Goal: Task Accomplishment & Management: Complete application form

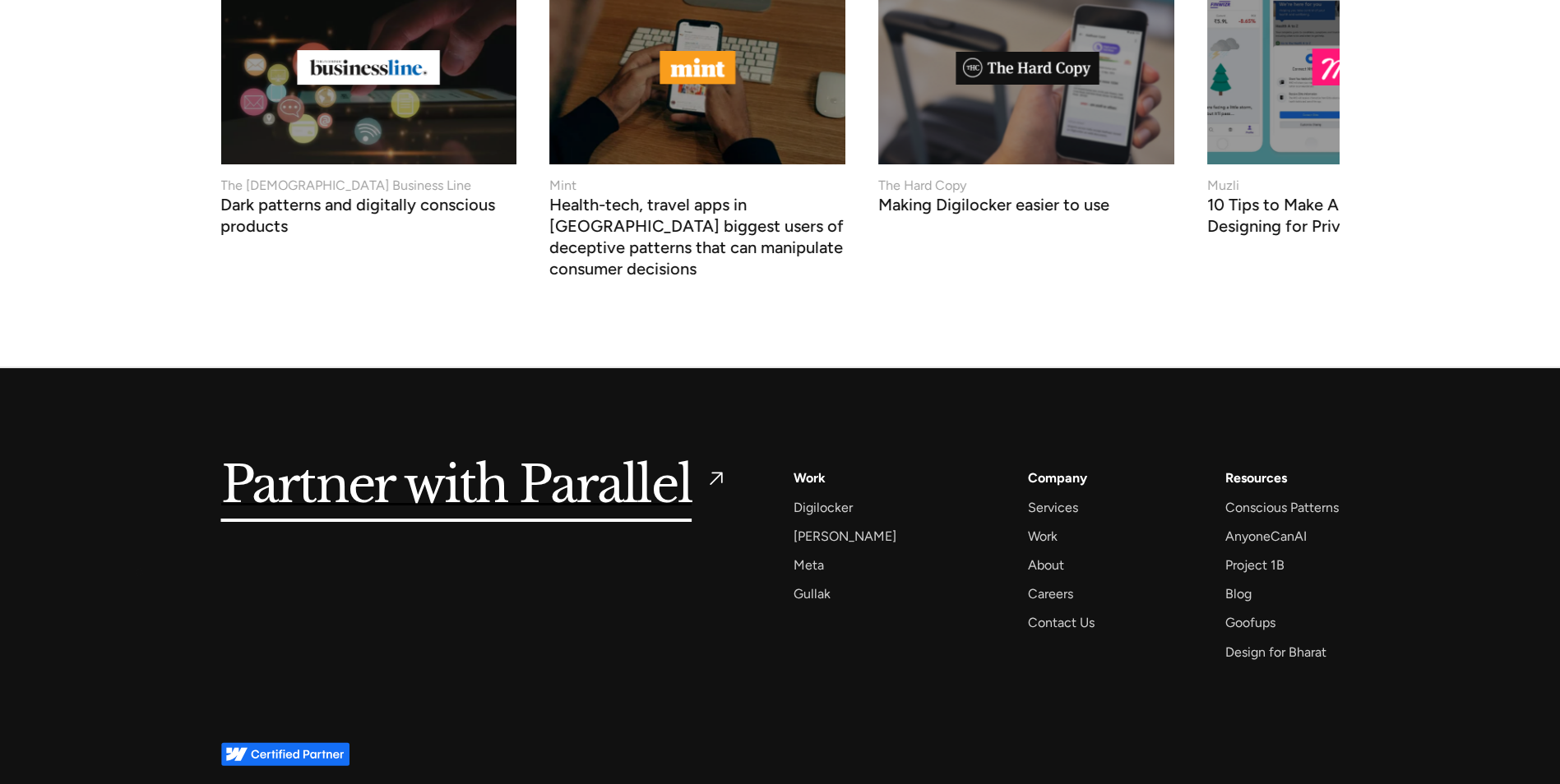
scroll to position [6512, 0]
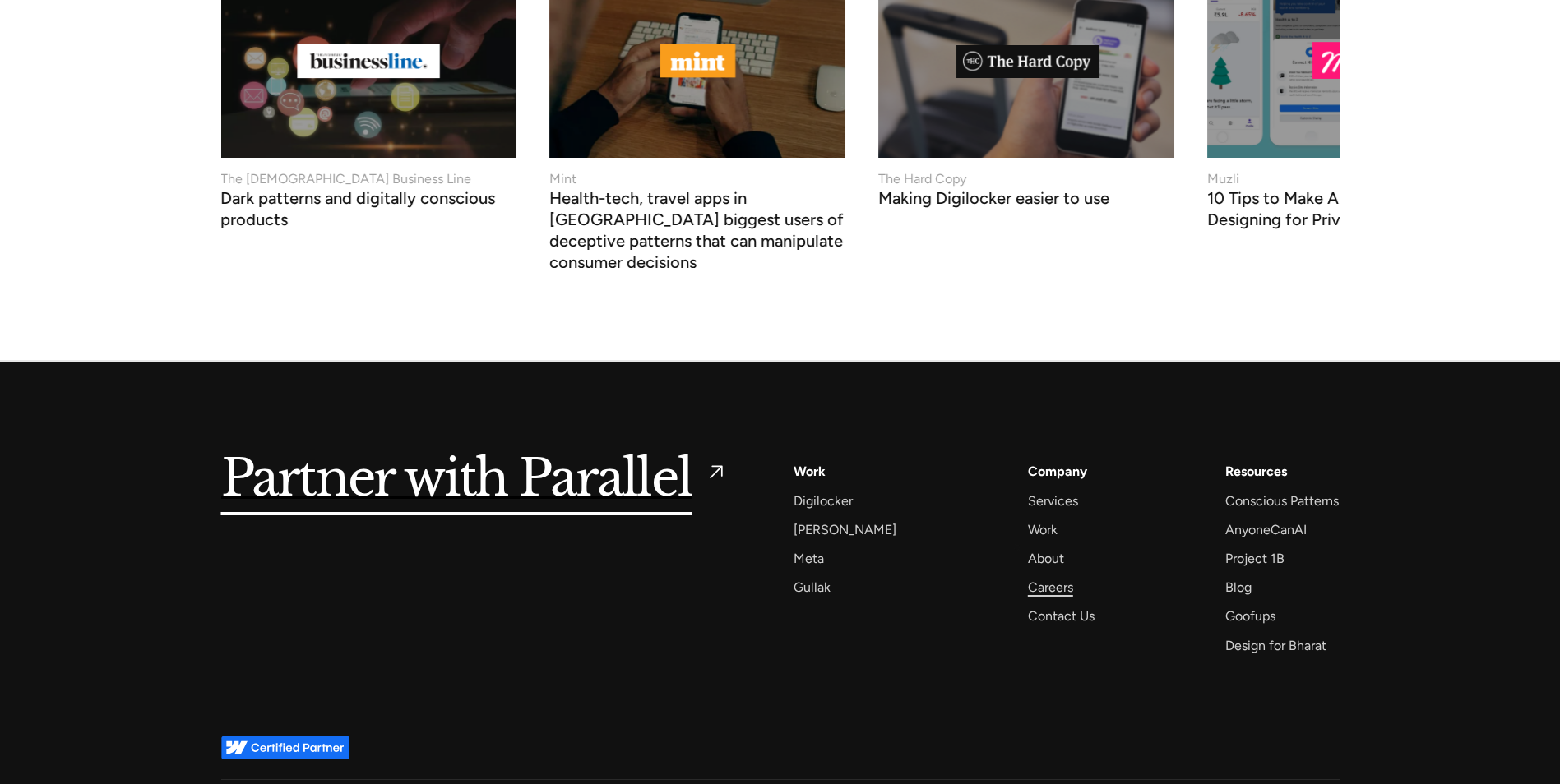
click at [1028, 576] on div "Careers" at bounding box center [1050, 587] width 45 height 22
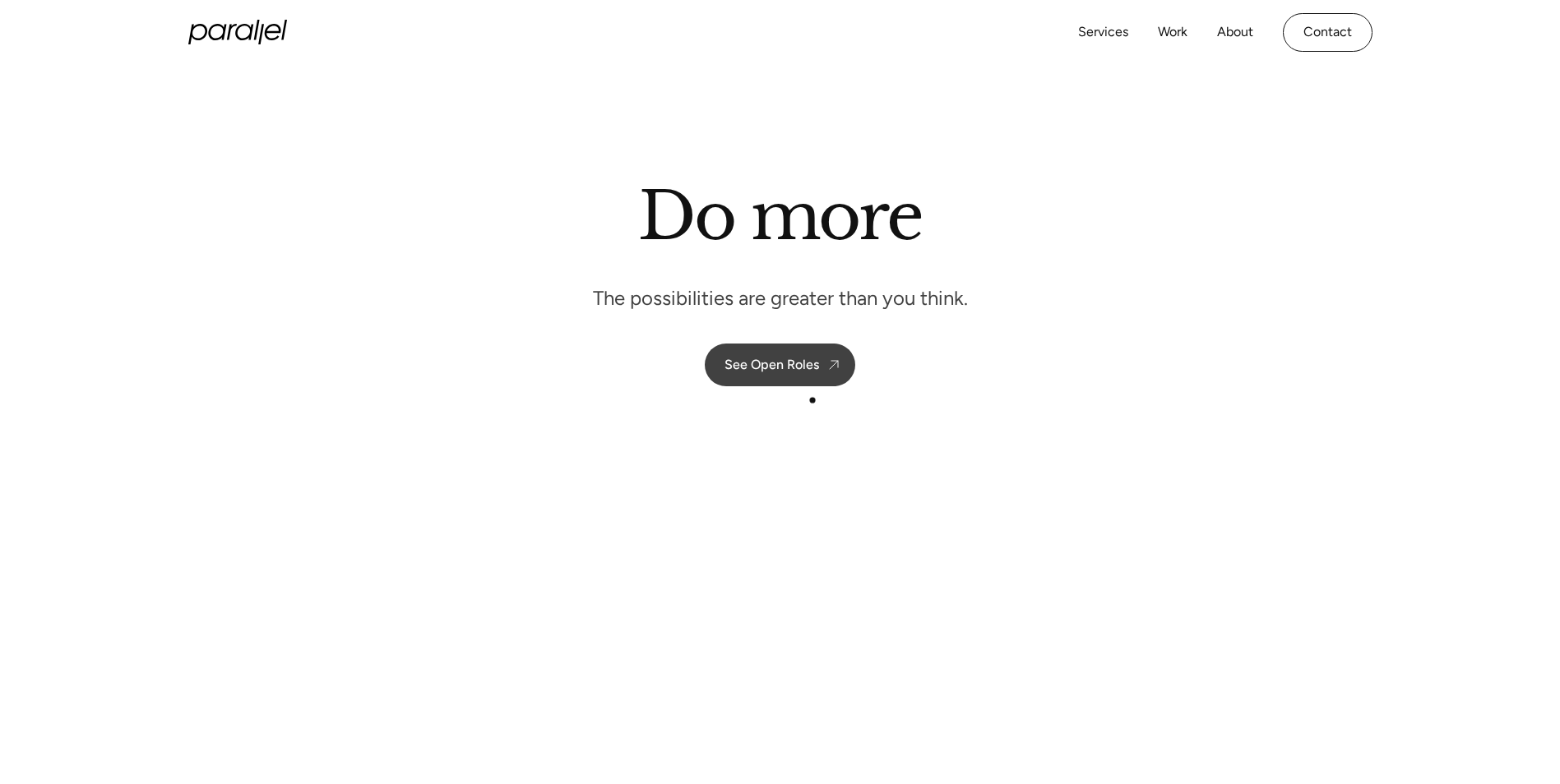
click at [804, 368] on div "See Open Roles" at bounding box center [771, 365] width 95 height 15
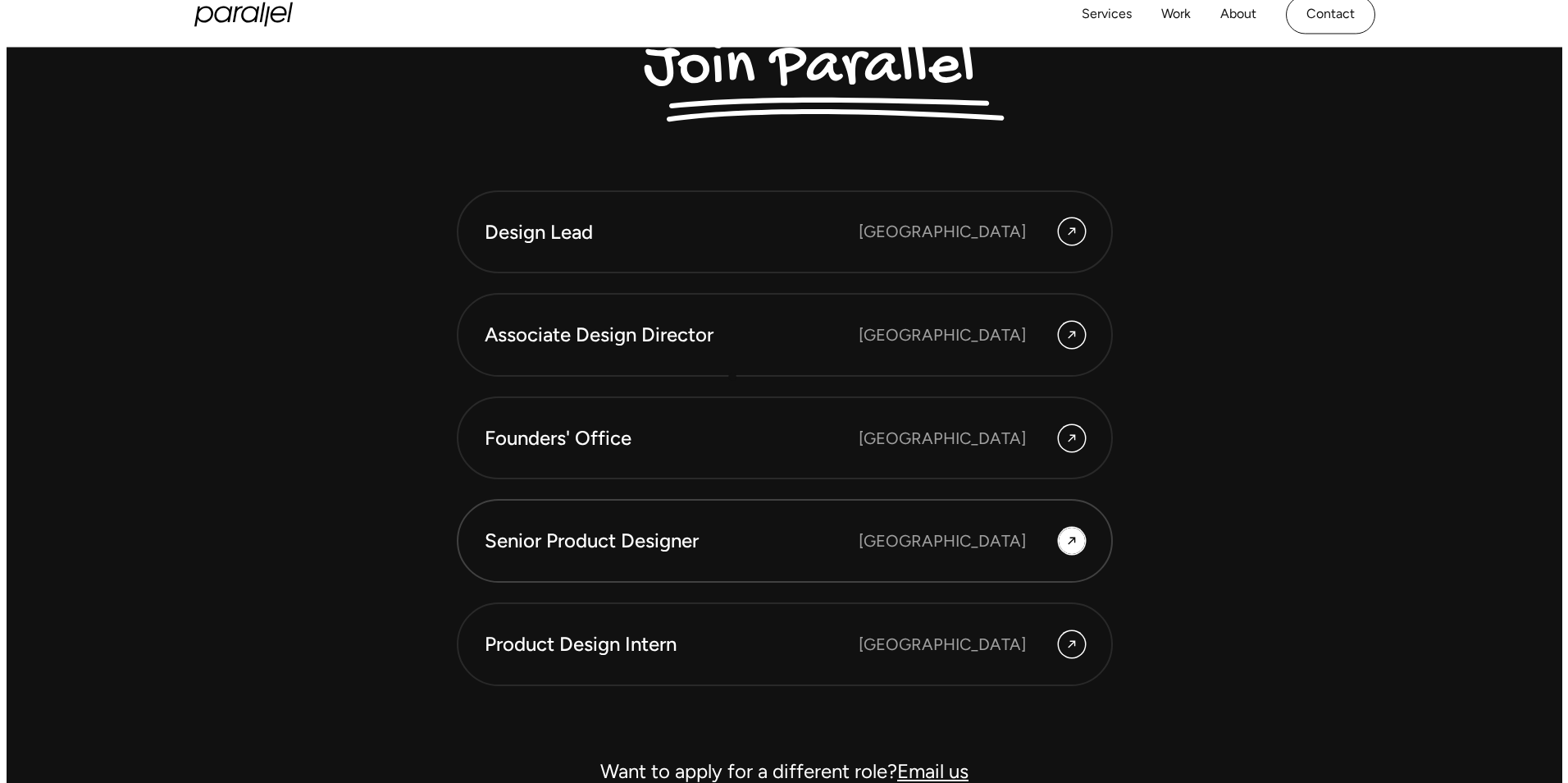
scroll to position [4783, 0]
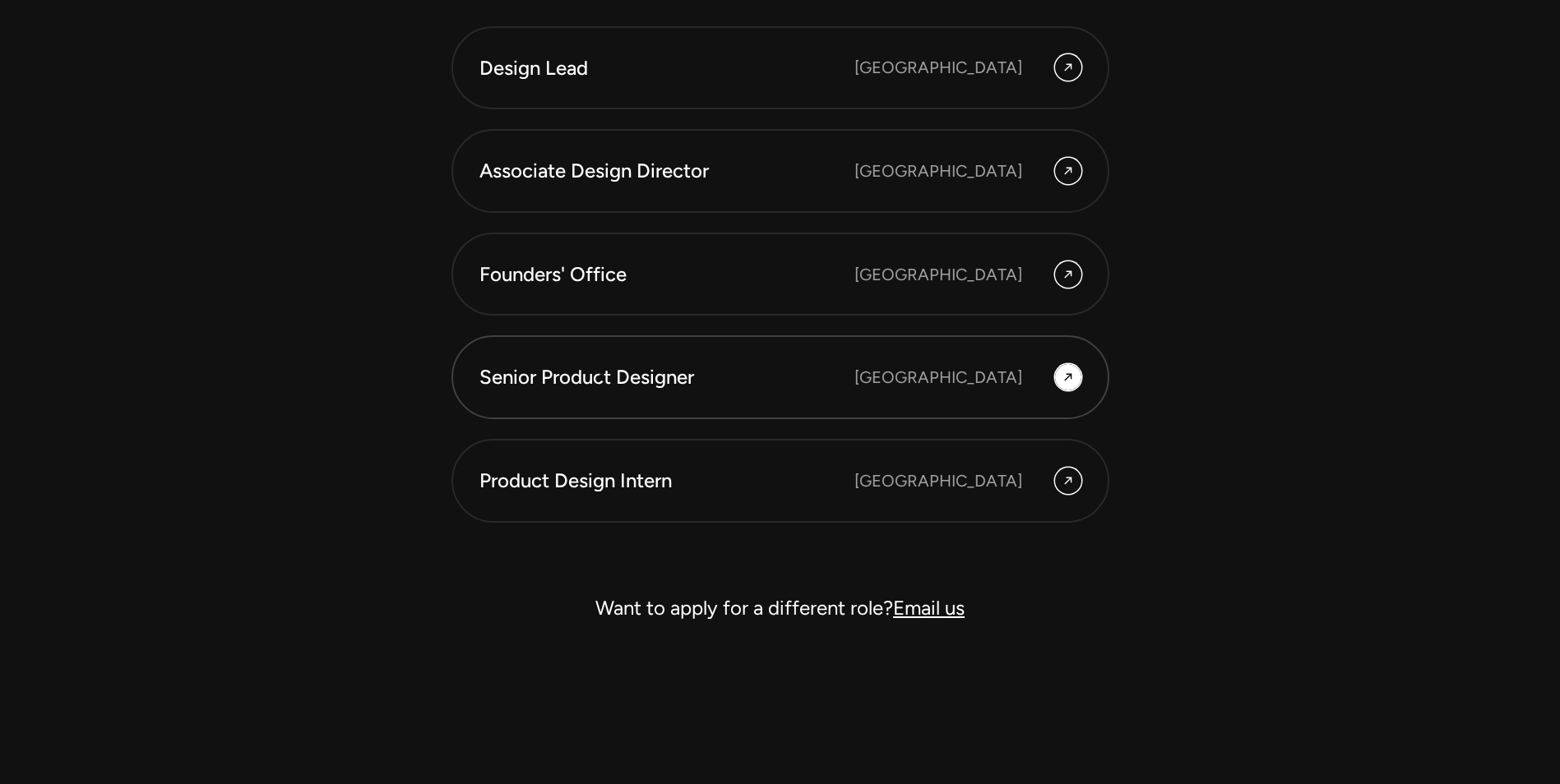
click at [601, 376] on div "Senior Product Designer" at bounding box center [667, 376] width 374 height 28
